Goal: Task Accomplishment & Management: Manage account settings

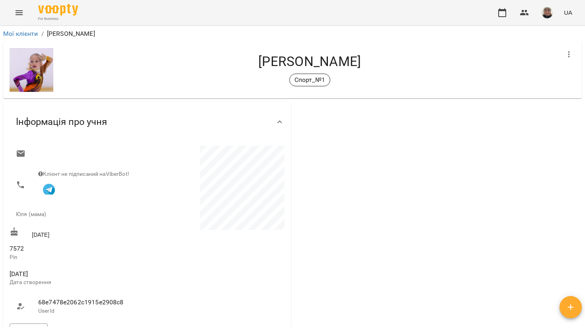
scroll to position [50, 0]
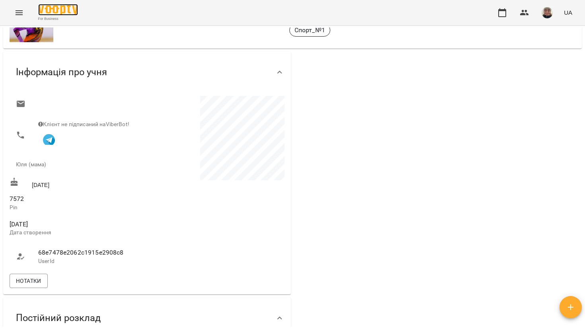
click at [42, 12] on img at bounding box center [58, 10] width 40 height 12
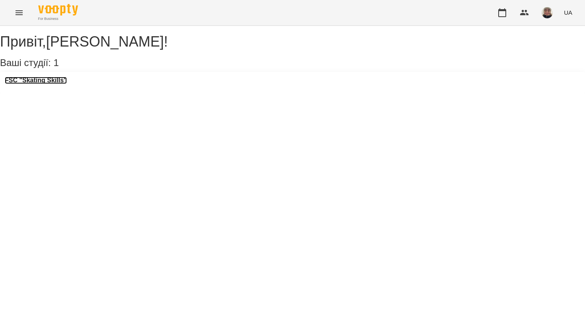
click at [43, 84] on h3 "FSC "Skating Skills"" at bounding box center [36, 80] width 62 height 7
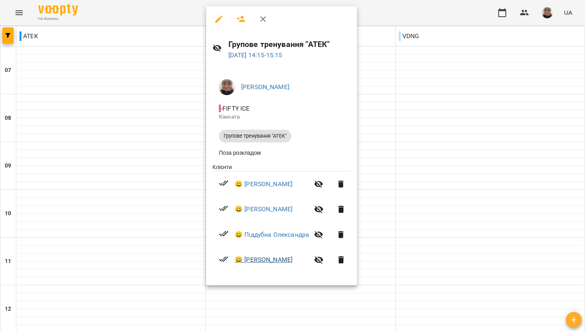
drag, startPoint x: 229, startPoint y: 187, endPoint x: 317, endPoint y: 259, distance: 113.3
click at [317, 260] on ul "Клієнти 😀 [PERSON_NAME] 😀 [PERSON_NAME] 😀 [PERSON_NAME] 😀 [PERSON_NAME]" at bounding box center [281, 219] width 138 height 113
copy ul "😀 [PERSON_NAME] 😀 [PERSON_NAME] 😀 [PERSON_NAME] 😀 [PERSON_NAME]"
click at [132, 103] on div at bounding box center [292, 165] width 585 height 331
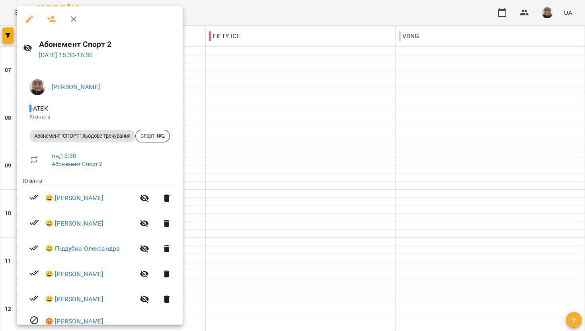
click at [241, 170] on div at bounding box center [292, 165] width 585 height 331
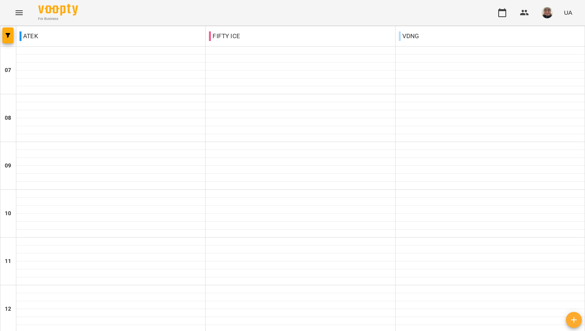
scroll to position [484, 0]
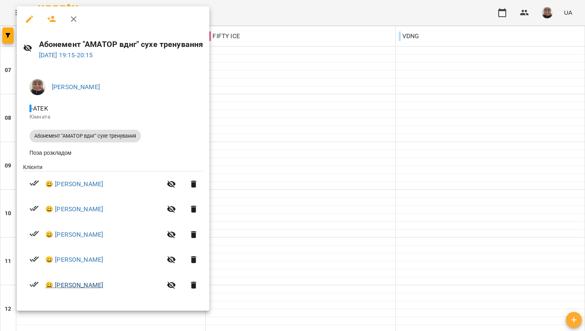
drag, startPoint x: 44, startPoint y: 189, endPoint x: 160, endPoint y: 289, distance: 153.7
click at [160, 289] on ul "Клієнти 😀 [PERSON_NAME] 😀 [PERSON_NAME] 😀 [PERSON_NAME] 😀 [PERSON_NAME] 😀 [PERS…" at bounding box center [113, 232] width 180 height 138
copy ul "😀 [PERSON_NAME] [PERSON_NAME] 😀 [PERSON_NAME] 😀 [PERSON_NAME] 😀 [PERSON_NAME]"
click at [229, 32] on div at bounding box center [292, 165] width 585 height 331
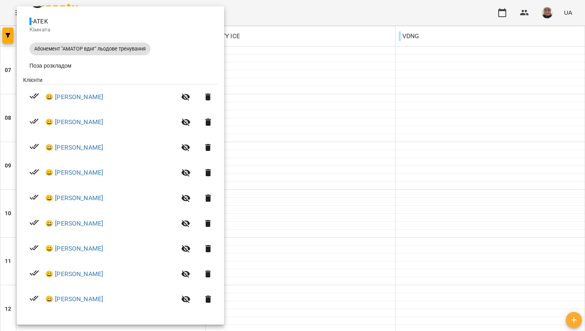
scroll to position [89, 0]
click at [301, 182] on div at bounding box center [292, 165] width 585 height 331
